Goal: Browse casually

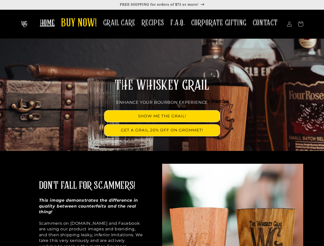
click at [162, 123] on div "SHOW ME THE GRAIL! GET A GRAIL 20% OFF ON GROMMET!" at bounding box center [161, 124] width 115 height 26
